Goal: Book appointment/travel/reservation

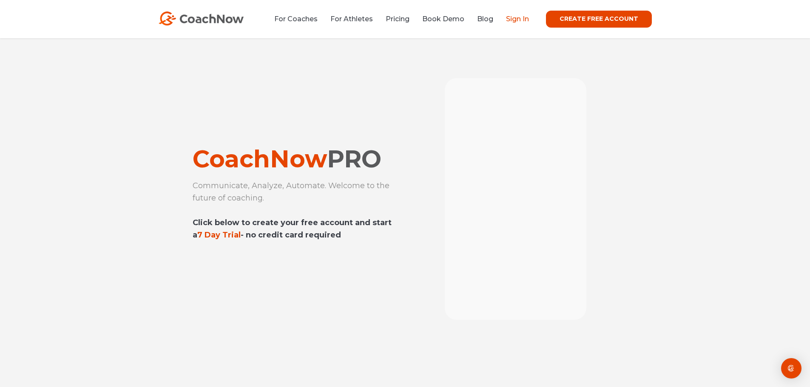
click at [512, 21] on link "Sign In" at bounding box center [517, 19] width 23 height 8
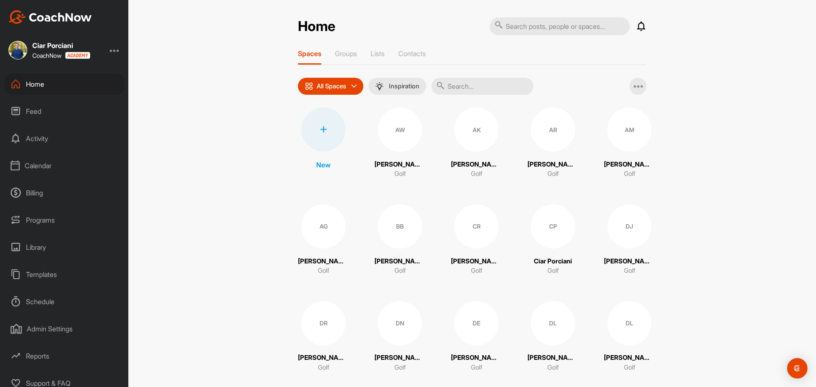
click at [37, 161] on div "Calendar" at bounding box center [65, 165] width 120 height 21
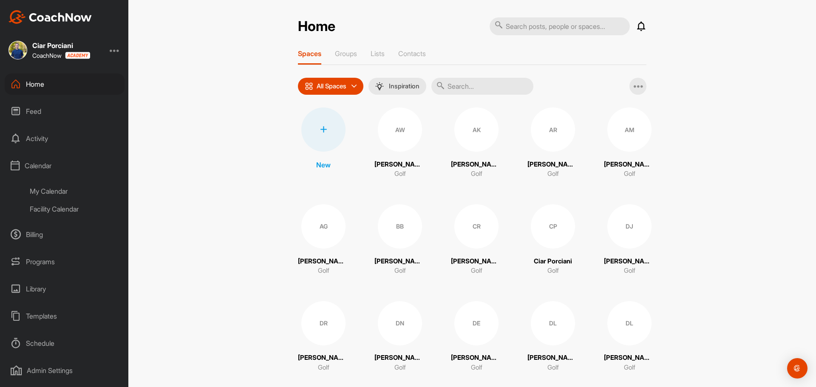
click at [51, 209] on div "Facility Calendar" at bounding box center [74, 209] width 101 height 18
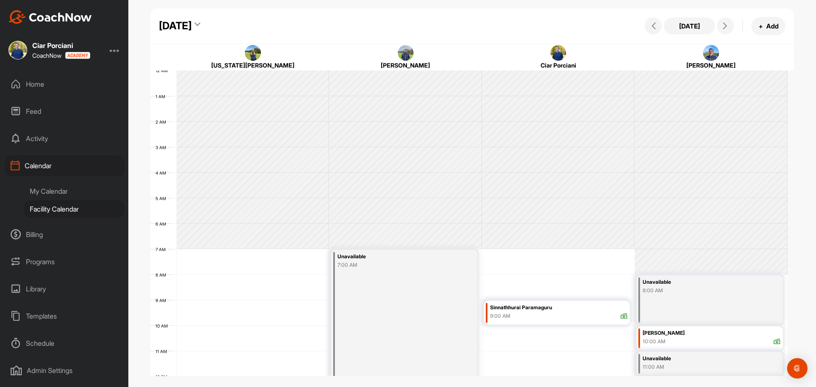
scroll to position [147, 0]
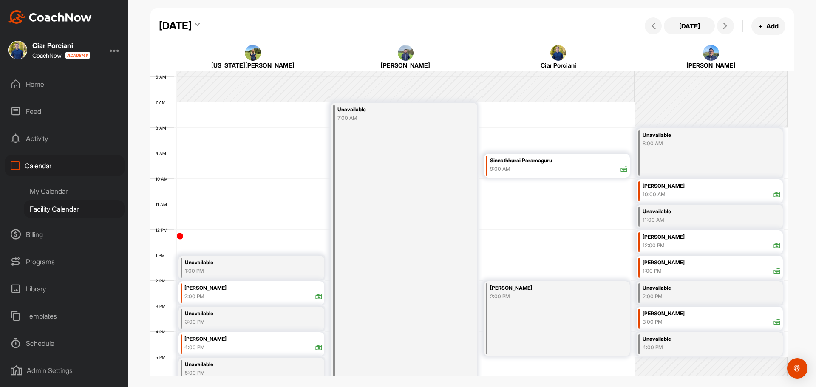
click at [192, 24] on div "[DATE]" at bounding box center [175, 25] width 33 height 15
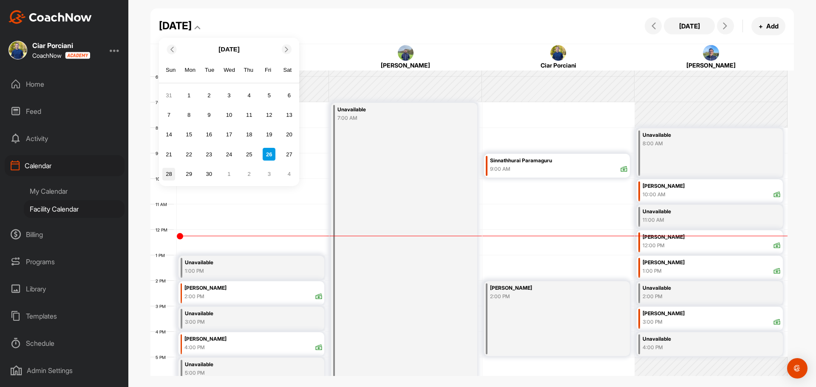
click at [171, 172] on div "28" at bounding box center [168, 174] width 13 height 13
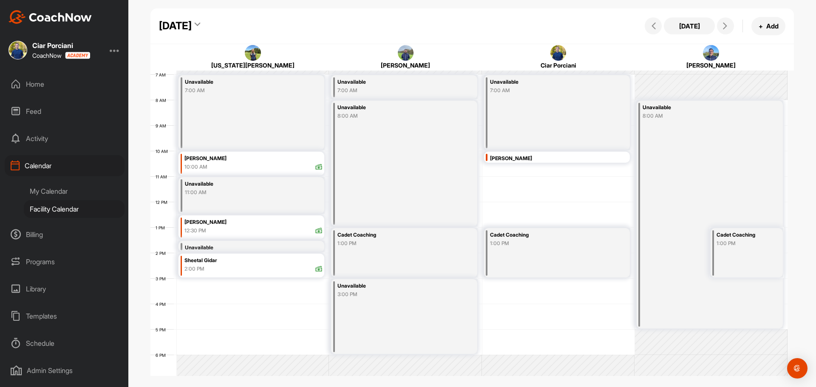
scroll to position [190, 0]
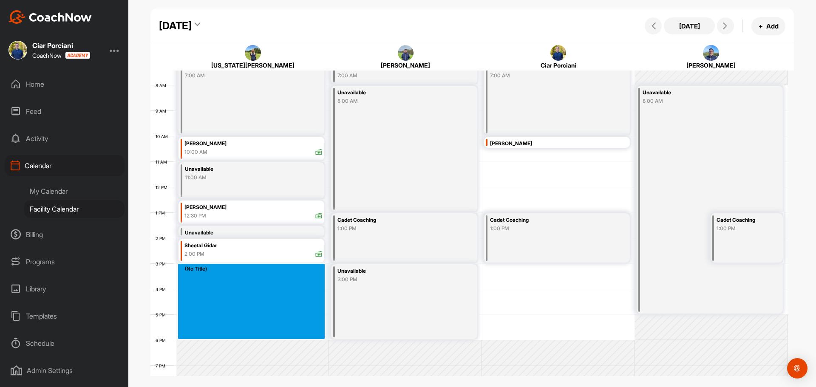
drag, startPoint x: 244, startPoint y: 272, endPoint x: 242, endPoint y: 332, distance: 60.0
click at [242, 332] on div "12 AM 1 AM 2 AM 3 AM 4 AM 5 AM 6 AM 7 AM 8 AM 9 AM 10 AM 11 AM 12 PM 1 PM 2 PM …" at bounding box center [468, 187] width 637 height 612
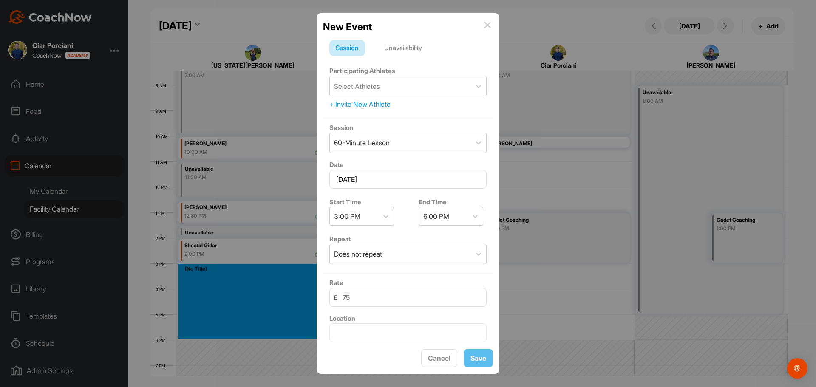
click at [404, 49] on div "Unavailability" at bounding box center [403, 48] width 51 height 16
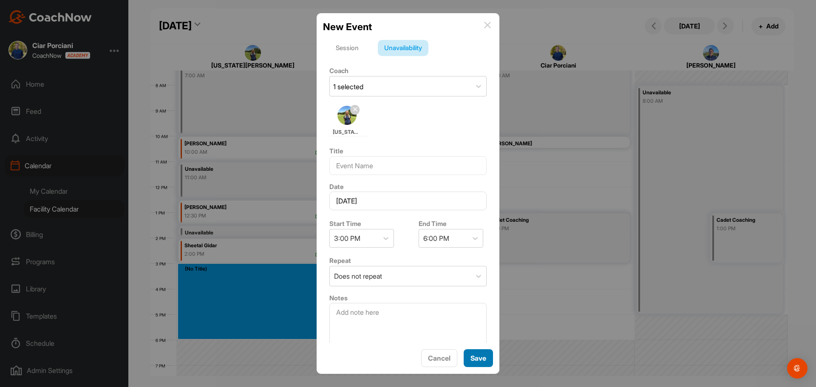
click at [475, 358] on span "Save" at bounding box center [479, 358] width 16 height 9
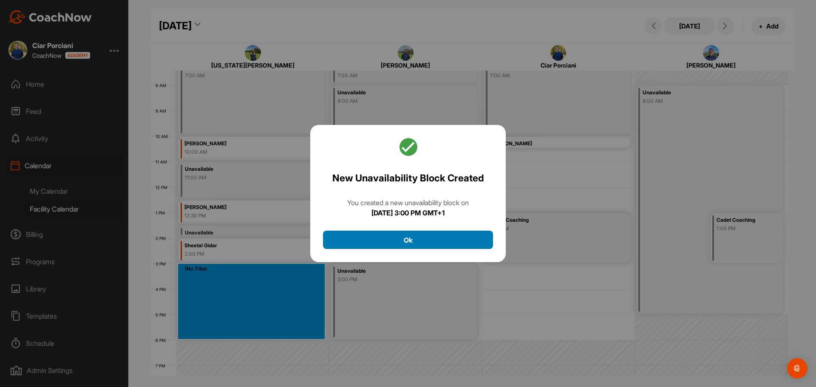
click at [408, 241] on button "Ok" at bounding box center [408, 240] width 170 height 18
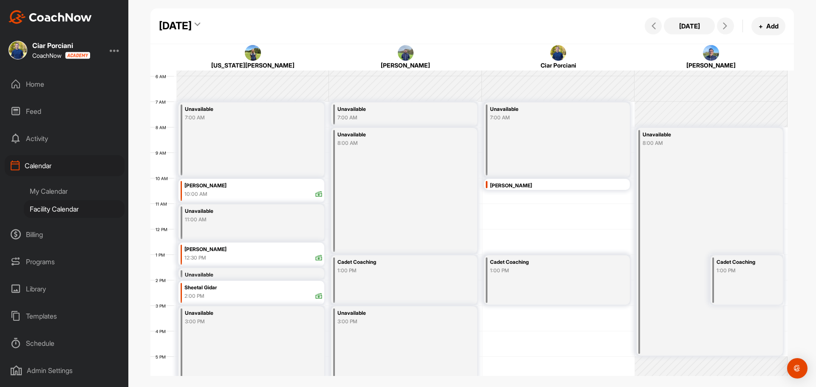
scroll to position [147, 0]
click at [192, 28] on div "[DATE]" at bounding box center [175, 25] width 33 height 15
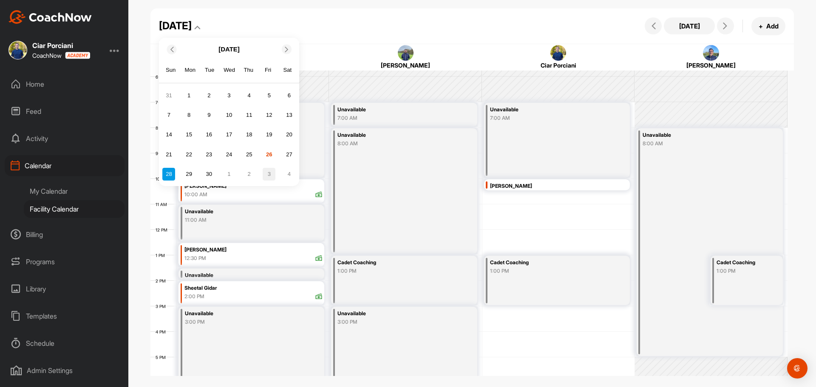
click at [275, 176] on div "3" at bounding box center [269, 174] width 13 height 13
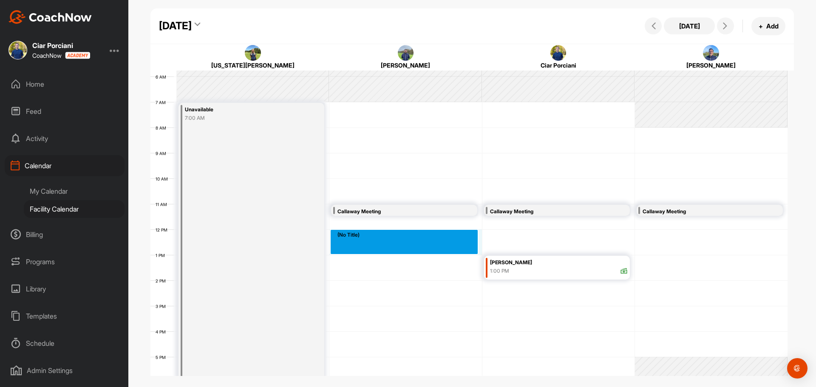
drag, startPoint x: 401, startPoint y: 233, endPoint x: 401, endPoint y: 249, distance: 16.6
click at [401, 249] on div "12 AM 1 AM 2 AM 3 AM 4 AM 5 AM 6 AM 7 AM 8 AM 9 AM 10 AM 11 AM 12 PM 1 PM 2 PM …" at bounding box center [468, 229] width 637 height 612
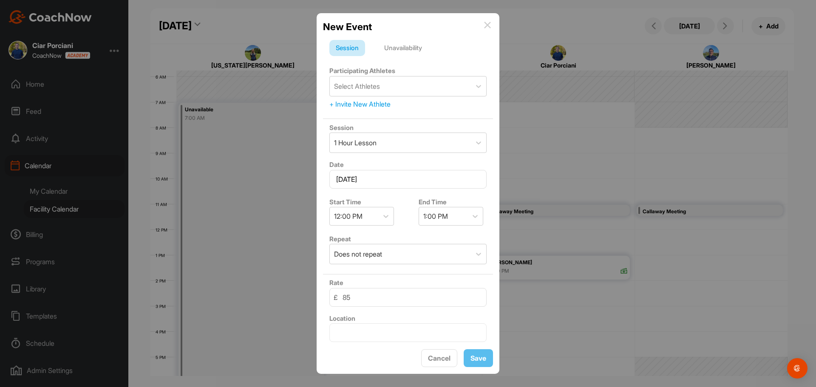
click at [403, 47] on div "Unavailability" at bounding box center [403, 48] width 51 height 16
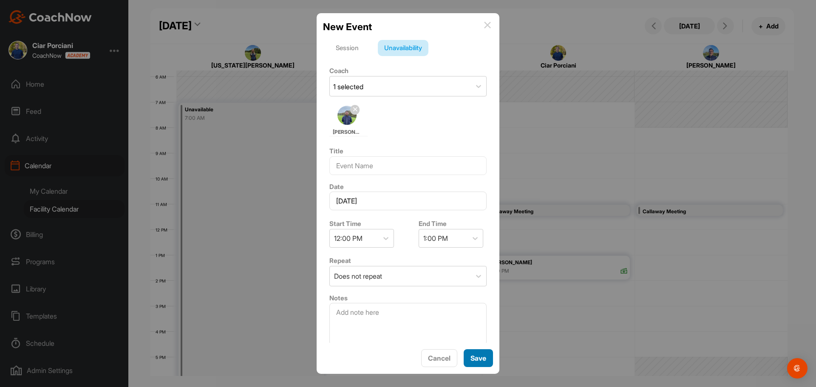
click at [474, 356] on span "Save" at bounding box center [479, 358] width 16 height 9
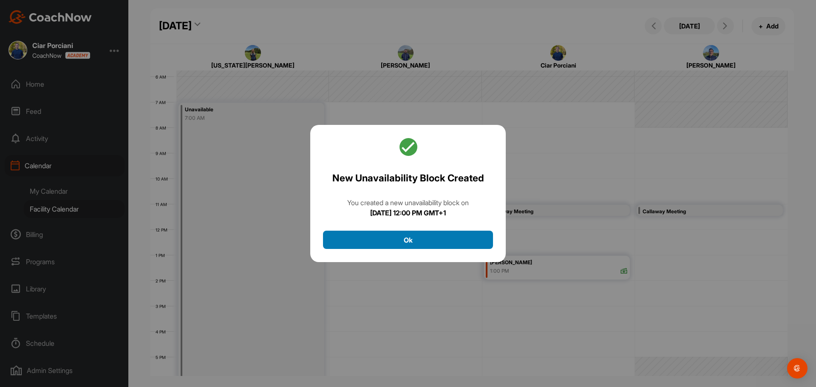
click at [413, 237] on button "Ok" at bounding box center [408, 240] width 170 height 18
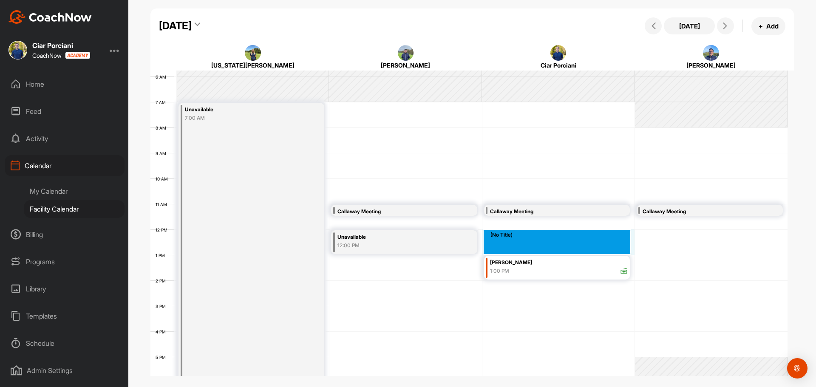
drag, startPoint x: 514, startPoint y: 233, endPoint x: 515, endPoint y: 246, distance: 12.8
click at [515, 246] on div "12 AM 1 AM 2 AM 3 AM 4 AM 5 AM 6 AM 7 AM 8 AM 9 AM 10 AM 11 AM 12 PM 1 PM 2 PM …" at bounding box center [468, 229] width 637 height 612
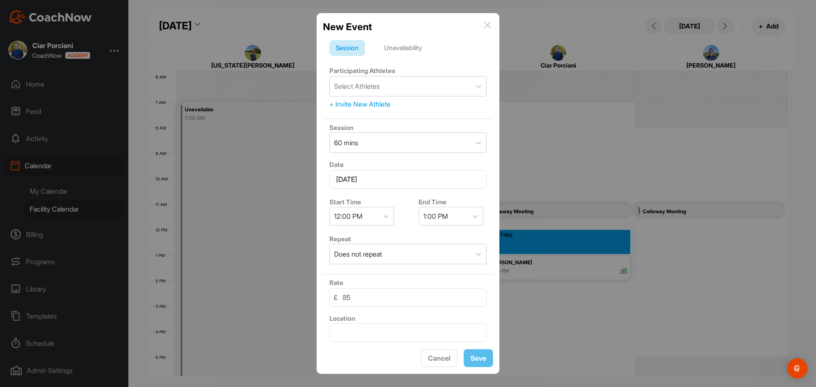
click at [409, 44] on div "Unavailability" at bounding box center [403, 48] width 51 height 16
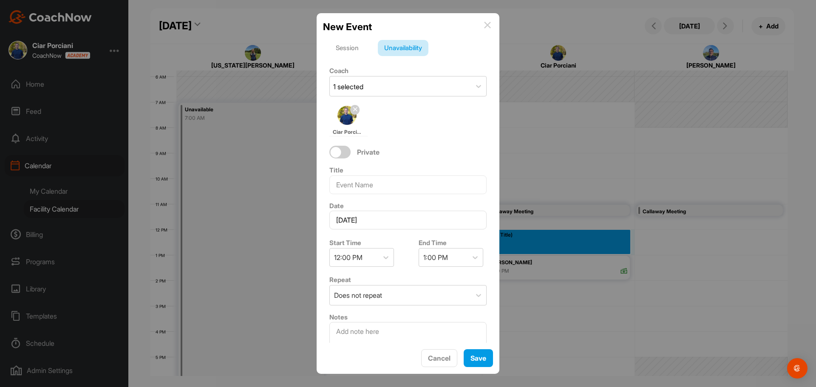
drag, startPoint x: 484, startPoint y: 369, endPoint x: 481, endPoint y: 361, distance: 8.9
click at [482, 369] on div "New Event Session Unavailability Coach 1 selected Ciar Porciani Private Title D…" at bounding box center [408, 193] width 183 height 361
click at [482, 361] on span "Save" at bounding box center [479, 358] width 16 height 9
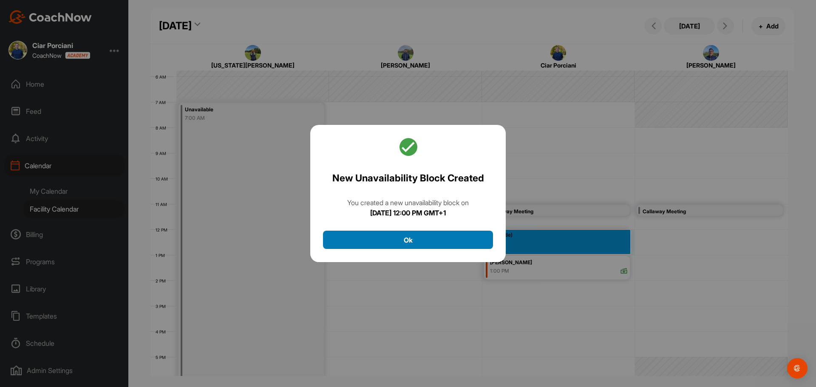
click at [420, 242] on button "Ok" at bounding box center [408, 240] width 170 height 18
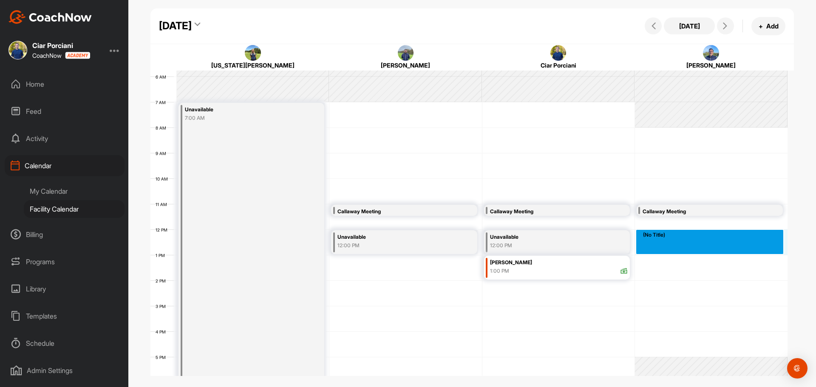
drag, startPoint x: 650, startPoint y: 236, endPoint x: 652, endPoint y: 248, distance: 12.4
click at [652, 248] on div "12 AM 1 AM 2 AM 3 AM 4 AM 5 AM 6 AM 7 AM 8 AM 9 AM 10 AM 11 AM 12 PM 1 PM 2 PM …" at bounding box center [468, 229] width 637 height 612
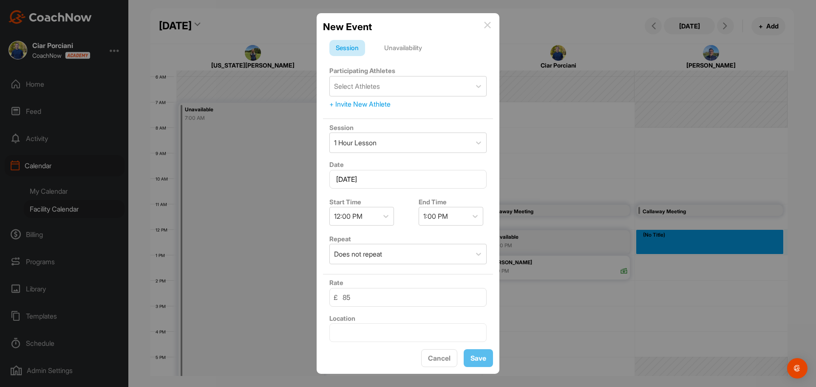
click at [403, 49] on div "Unavailability" at bounding box center [403, 48] width 51 height 16
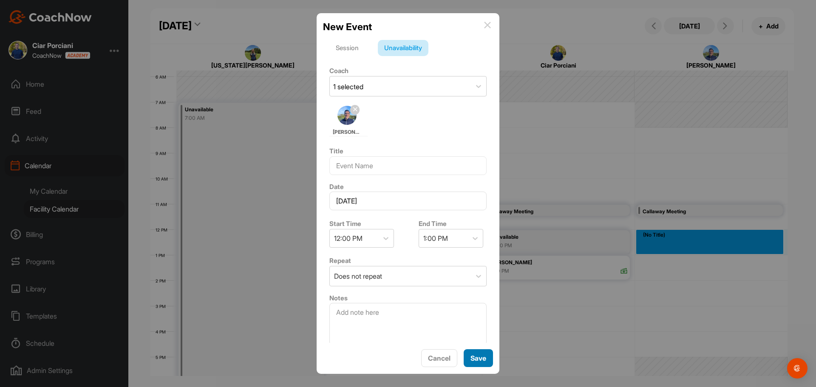
click at [479, 362] on span "Save" at bounding box center [479, 358] width 16 height 9
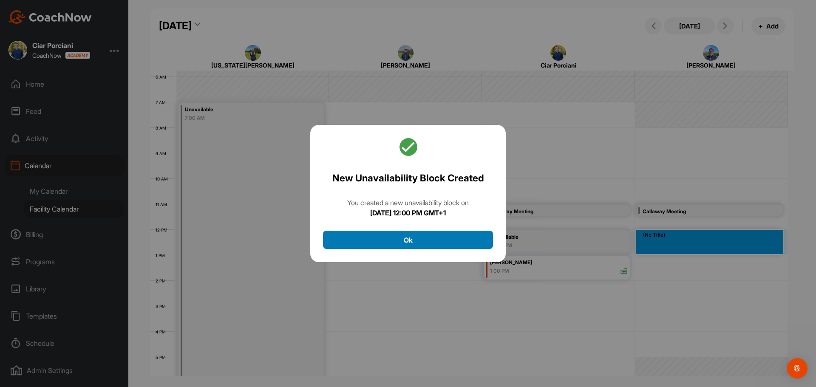
click at [408, 237] on button "Ok" at bounding box center [408, 240] width 170 height 18
